Goal: Information Seeking & Learning: Find contact information

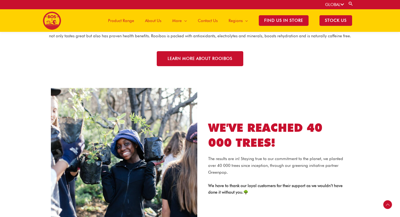
scroll to position [984, 0]
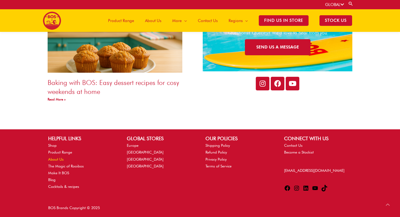
click at [57, 160] on link "About Us" at bounding box center [56, 159] width 16 height 4
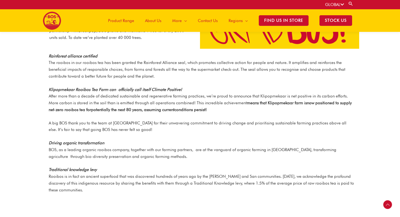
scroll to position [709, 0]
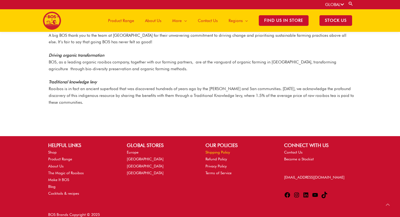
click at [212, 150] on link "Shipping Policy" at bounding box center [218, 152] width 24 height 4
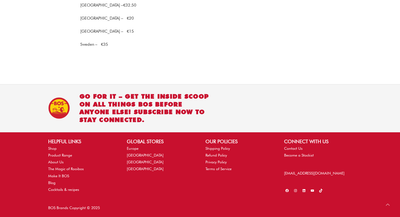
scroll to position [577, 0]
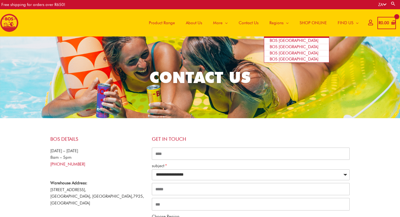
click at [282, 47] on span "BOS [GEOGRAPHIC_DATA]" at bounding box center [294, 46] width 49 height 5
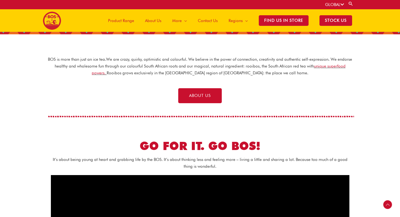
scroll to position [217, 0]
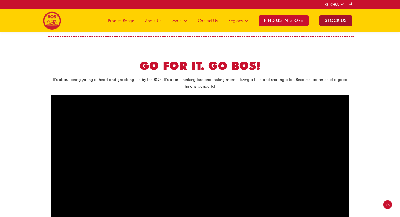
click at [346, 18] on span "STOCK US" at bounding box center [336, 20] width 33 height 11
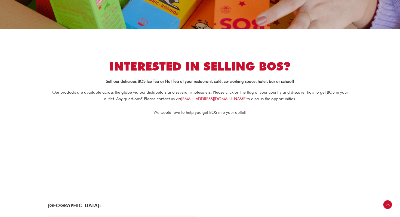
scroll to position [94, 0]
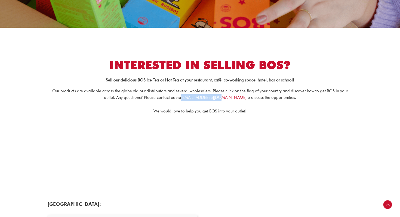
copy link "[EMAIL_ADDRESS][DOMAIN_NAME]"
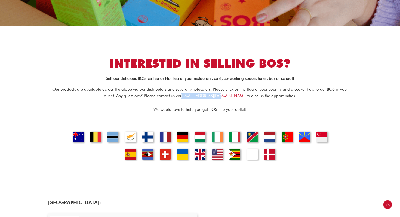
scroll to position [96, 0]
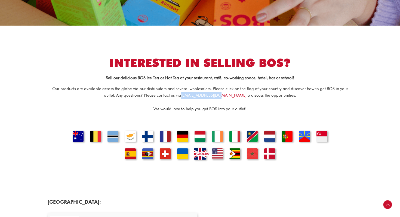
click at [202, 152] on link "[GEOGRAPHIC_DATA]" at bounding box center [200, 152] width 19 height 19
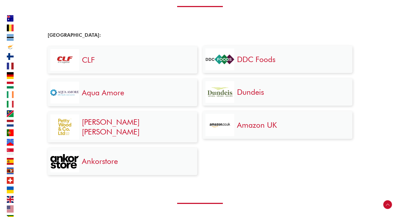
scroll to position [2566, 0]
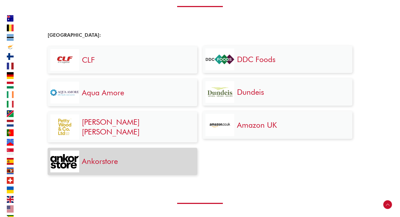
click at [106, 159] on link "Ankorstore" at bounding box center [100, 161] width 36 height 9
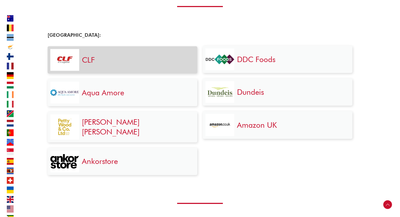
click at [91, 60] on link "CLF" at bounding box center [88, 59] width 13 height 9
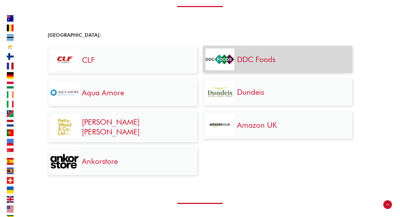
click at [257, 60] on link "DDC Foods" at bounding box center [256, 59] width 38 height 9
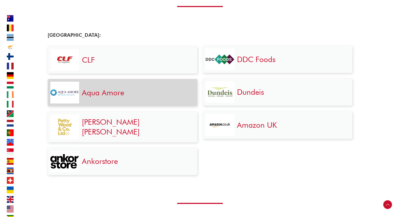
click at [103, 92] on link "Aqua Amore" at bounding box center [103, 92] width 42 height 9
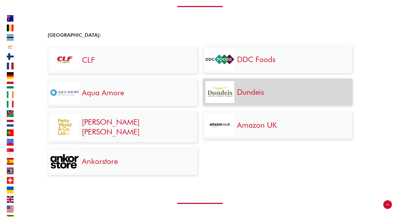
click at [254, 94] on link "Dundeis" at bounding box center [250, 91] width 27 height 9
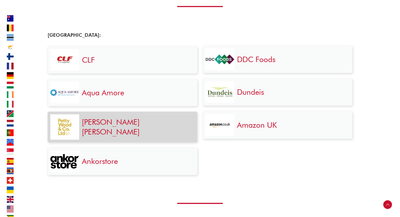
click at [96, 125] on link "[PERSON_NAME] [PERSON_NAME]" at bounding box center [111, 126] width 58 height 19
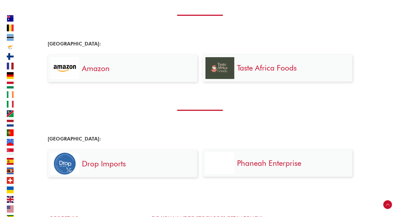
scroll to position [2799, 0]
